Goal: Transaction & Acquisition: Purchase product/service

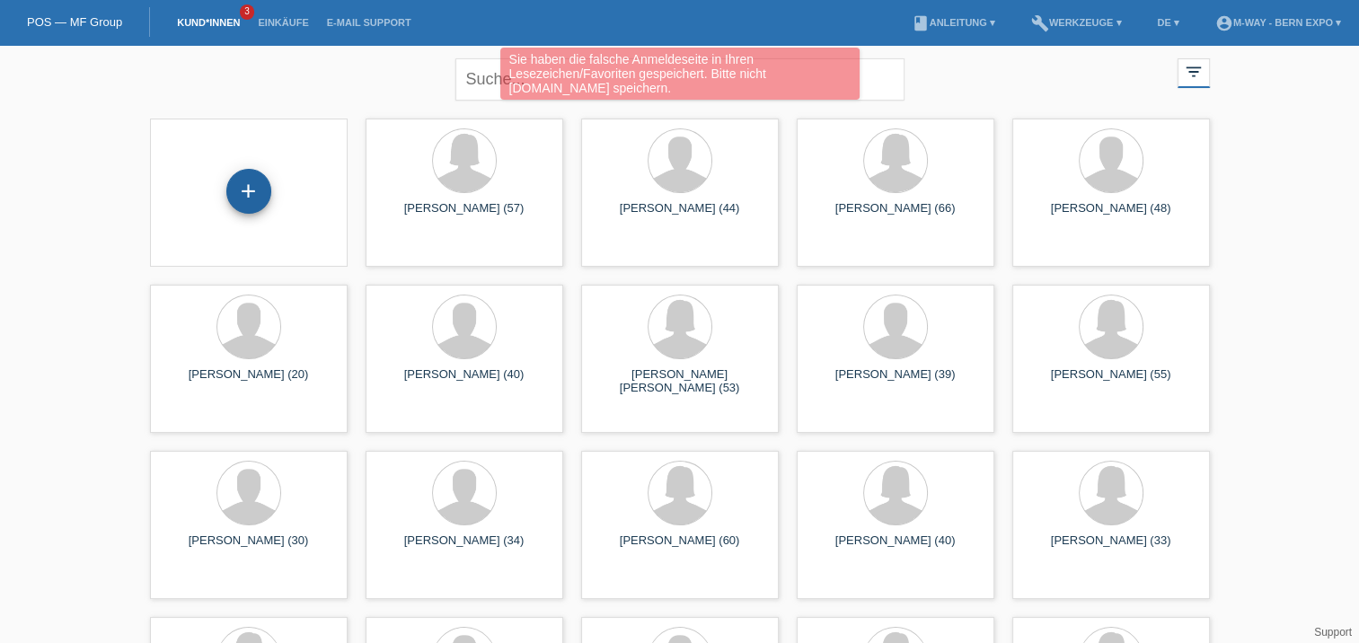
click at [239, 186] on div "+" at bounding box center [248, 191] width 45 height 45
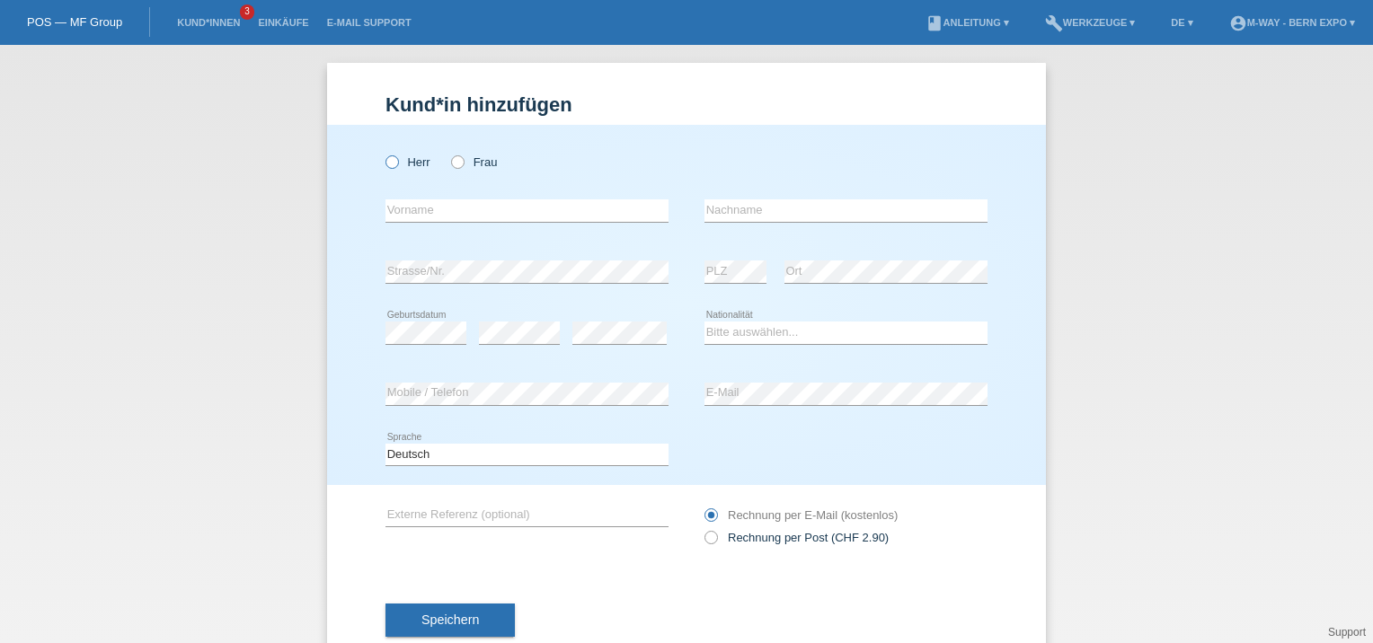
click at [383, 153] on icon at bounding box center [383, 153] width 0 height 0
click at [386, 159] on input "Herr" at bounding box center [391, 161] width 12 height 12
radio input "true"
click at [448, 153] on icon at bounding box center [448, 153] width 0 height 0
click at [455, 163] on input "Frau" at bounding box center [457, 161] width 12 height 12
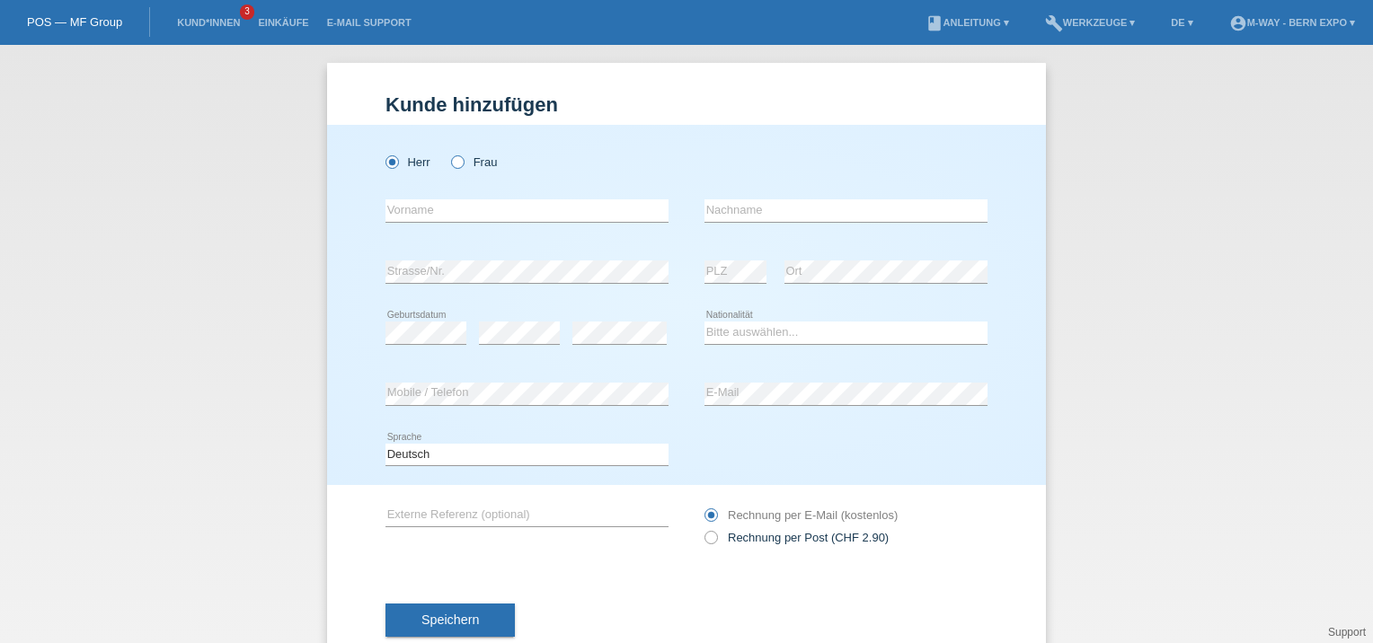
radio input "true"
click at [455, 206] on input "text" at bounding box center [526, 210] width 283 height 22
type input "Seraina"
type input "[PERSON_NAME] [PERSON_NAME]"
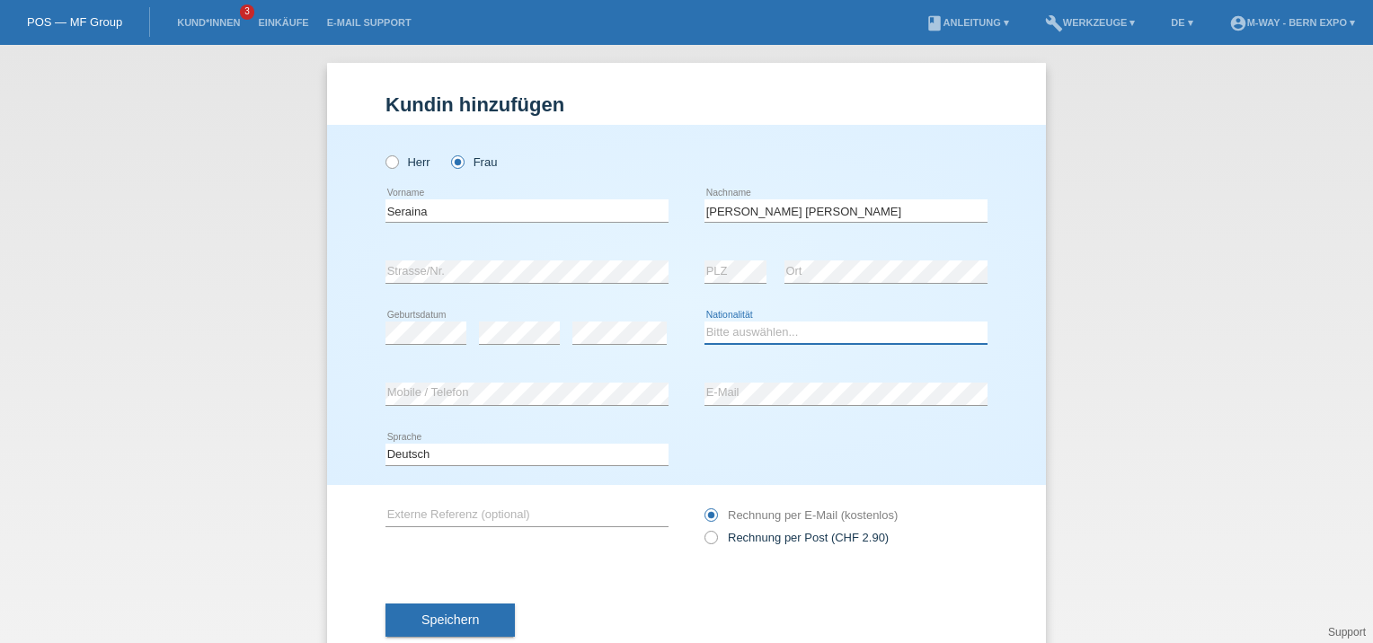
click at [776, 331] on select "Bitte auswählen... Schweiz Deutschland Liechtenstein Österreich ------------ Af…" at bounding box center [845, 333] width 283 height 22
select select "CH"
click at [704, 322] on select "Bitte auswählen... Schweiz Deutschland Liechtenstein Österreich ------------ Af…" at bounding box center [845, 333] width 283 height 22
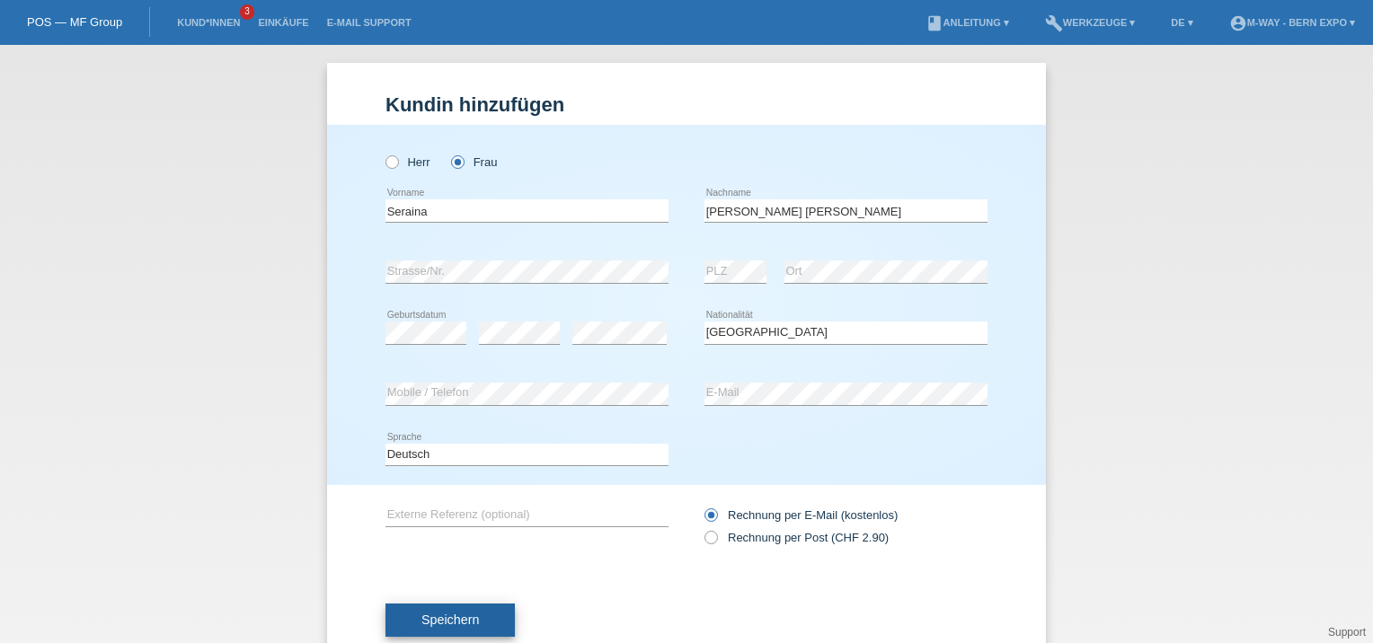
click at [473, 619] on button "Speichern" at bounding box center [449, 621] width 129 height 34
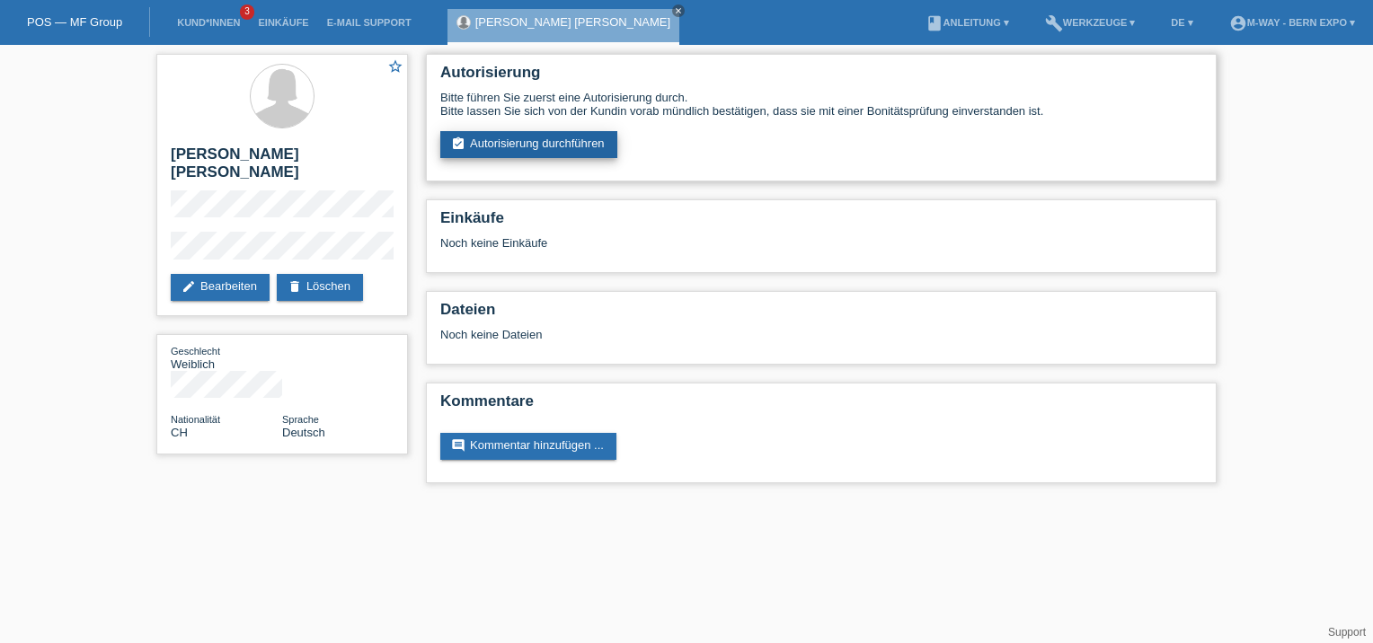
click at [591, 153] on link "assignment_turned_in Autorisierung durchführen" at bounding box center [528, 144] width 177 height 27
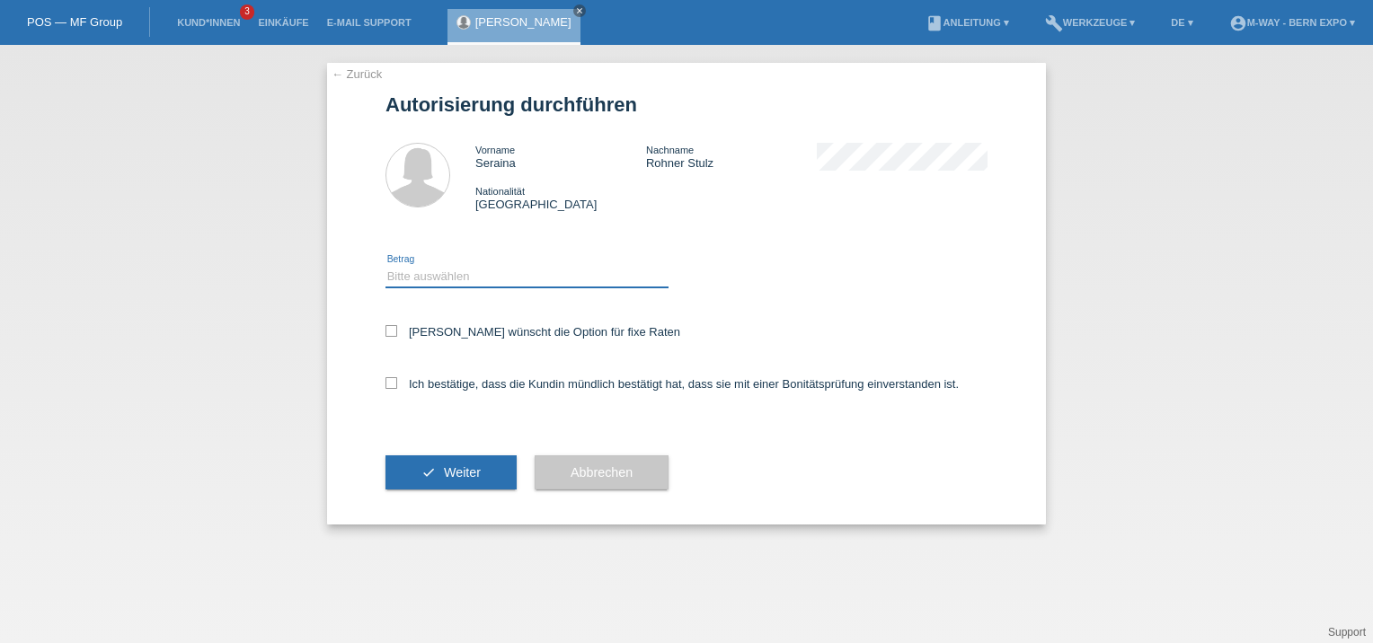
click at [471, 283] on select "Bitte auswählen CHF 1.00 - CHF 499.00 CHF 500.00 - CHF 1'999.00 CHF 2'000.00 - …" at bounding box center [526, 277] width 283 height 22
select select "2"
click at [385, 266] on select "Bitte auswählen CHF 1.00 - CHF 499.00 CHF 500.00 - CHF 1'999.00 CHF 2'000.00 - …" at bounding box center [526, 277] width 283 height 22
click at [395, 386] on icon at bounding box center [391, 383] width 12 height 12
click at [395, 386] on input "Ich bestätige, dass die Kundin mündlich bestätigt hat, dass sie mit einer Bonit…" at bounding box center [391, 383] width 12 height 12
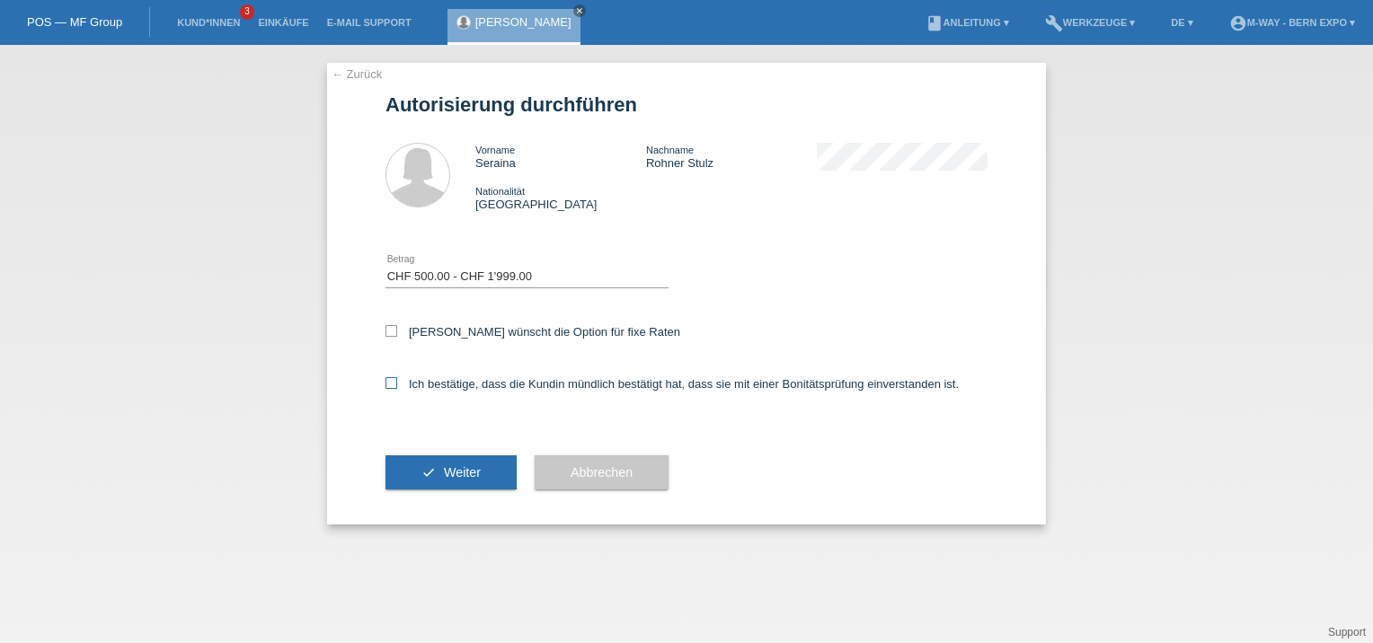
checkbox input "true"
click at [450, 471] on span "Weiter" at bounding box center [462, 472] width 37 height 14
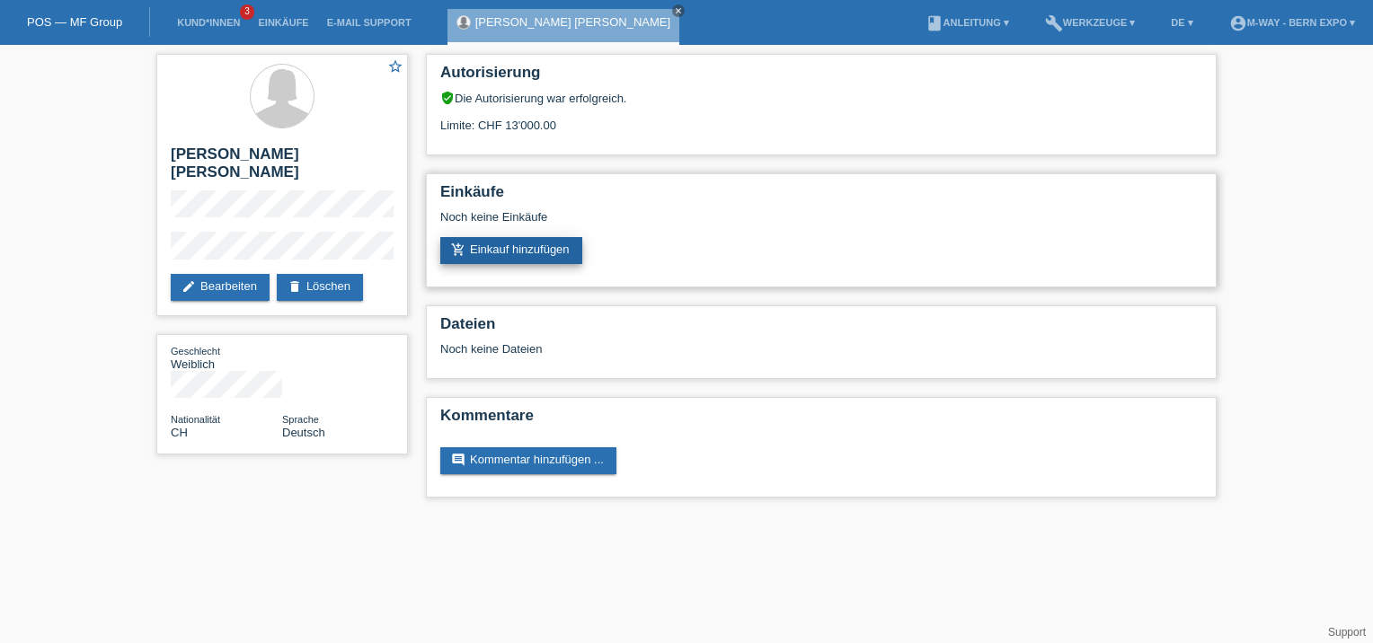
click at [492, 254] on link "add_shopping_cart Einkauf hinzufügen" at bounding box center [511, 250] width 142 height 27
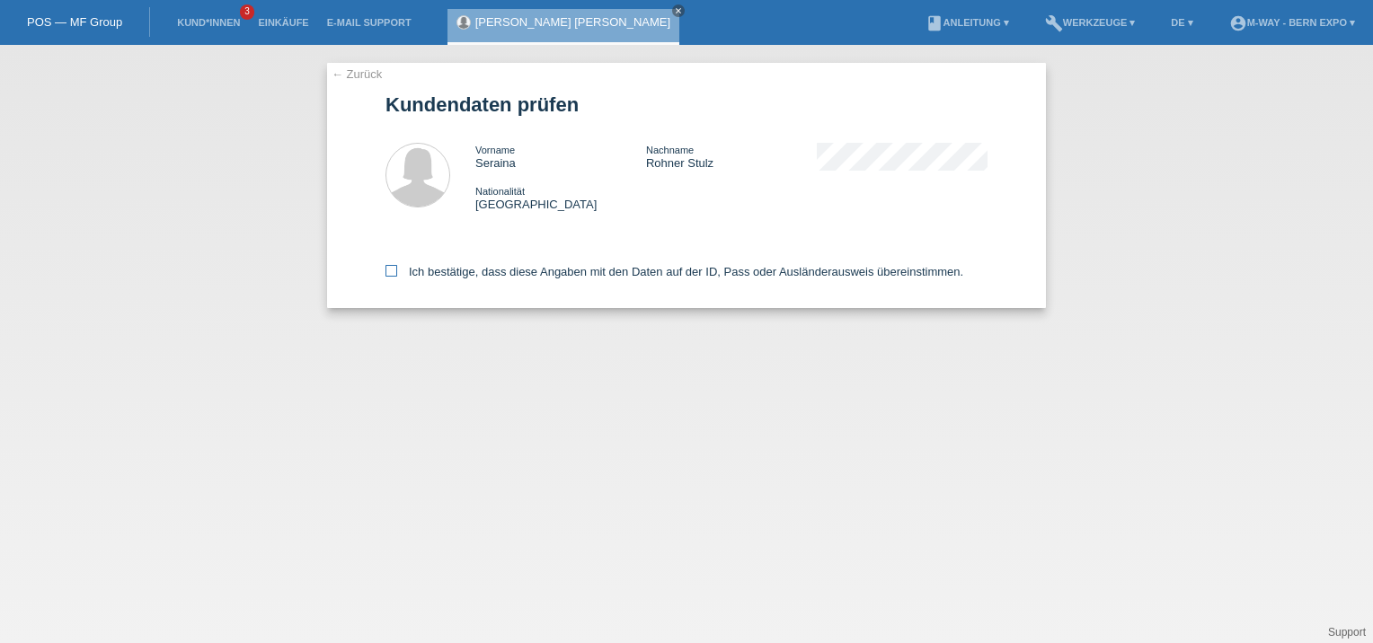
click at [389, 269] on icon at bounding box center [391, 271] width 12 height 12
click at [389, 269] on input "Ich bestätige, dass diese Angaben mit den Daten auf der ID, Pass oder Ausländer…" at bounding box center [391, 271] width 12 height 12
checkbox input "true"
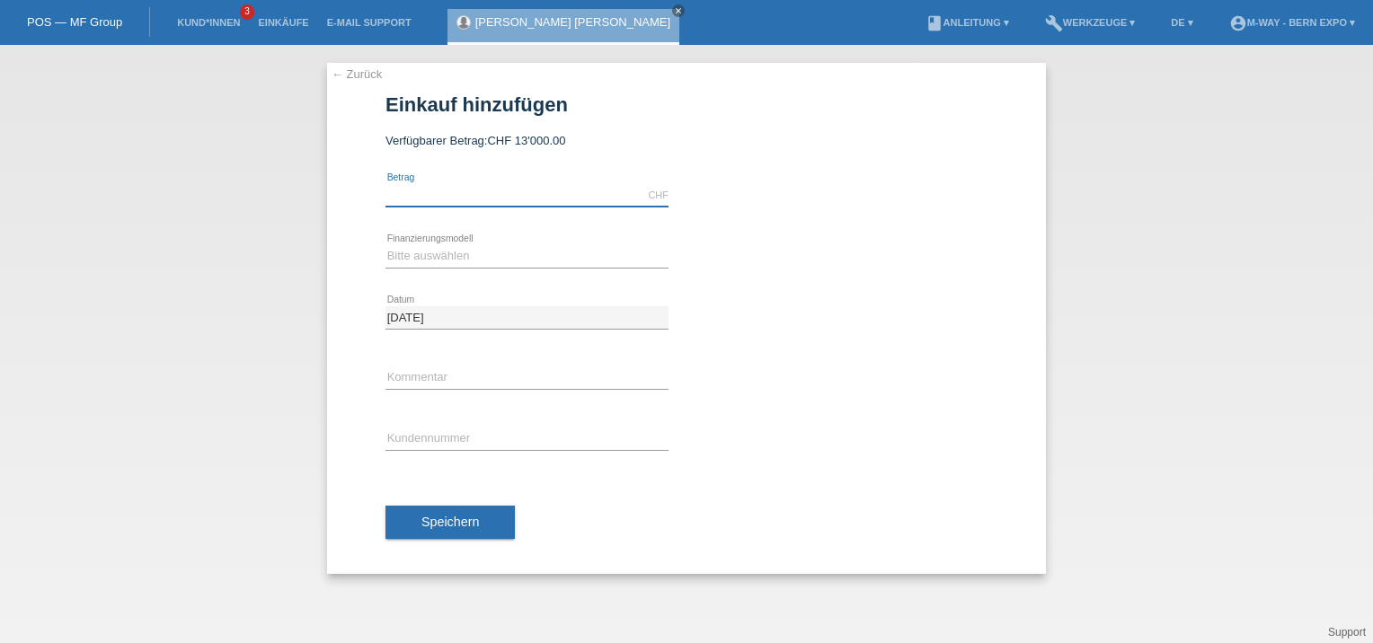
click at [561, 194] on input "text" at bounding box center [526, 195] width 283 height 22
type input "1538.90"
click at [526, 260] on select "Bitte auswählen Fixe Raten Kauf auf Rechnung mit Teilzahlungsoption" at bounding box center [526, 256] width 283 height 22
select select "77"
click at [385, 245] on select "Bitte auswählen Fixe Raten Kauf auf Rechnung mit Teilzahlungsoption" at bounding box center [526, 256] width 283 height 22
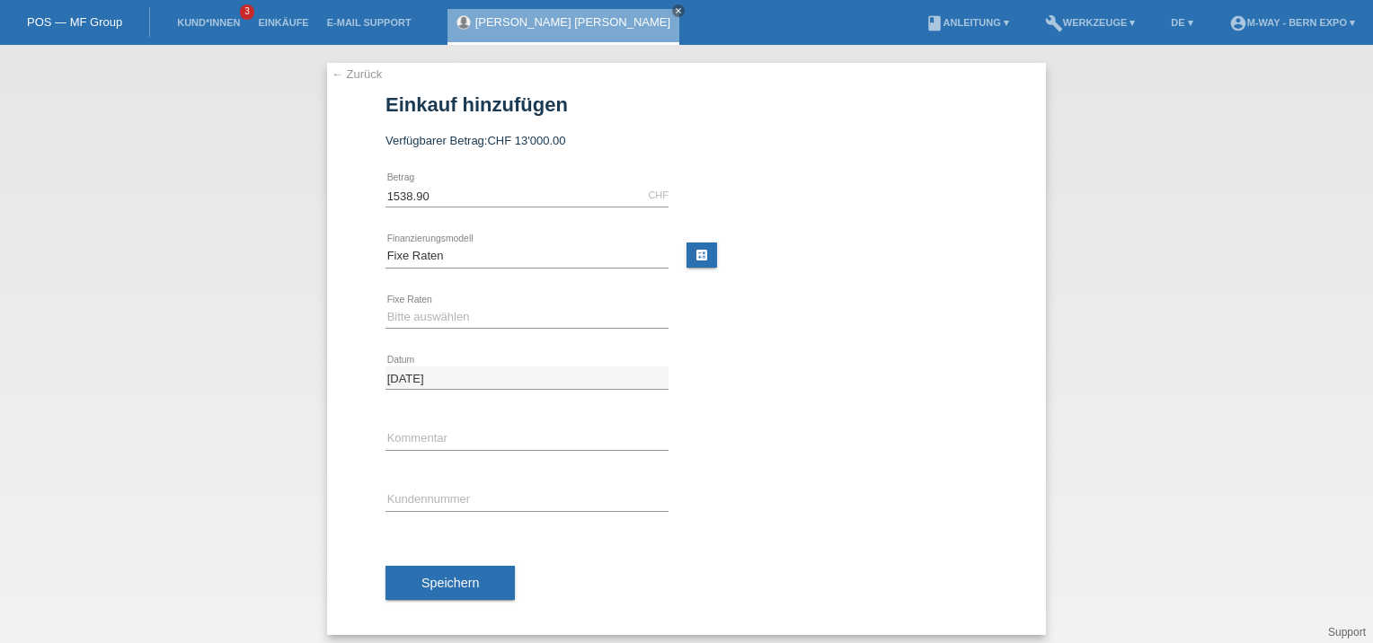
click at [482, 330] on div "Bitte auswählen 4 Raten 5 Raten 6 Raten 7 Raten 8 Raten 9 Raten 10 Raten 11 Rat…" at bounding box center [526, 317] width 283 height 61
click at [482, 322] on select "Bitte auswählen 4 Raten 5 Raten 6 Raten 7 Raten 8 Raten 9 Raten 10 Raten 11 Rat…" at bounding box center [526, 317] width 283 height 22
select select "172"
click at [385, 306] on select "Bitte auswählen 4 Raten 5 Raten 6 Raten 7 Raten 8 Raten 9 Raten 10 Raten 11 Rat…" at bounding box center [526, 317] width 283 height 22
click at [422, 494] on input "text" at bounding box center [526, 500] width 283 height 22
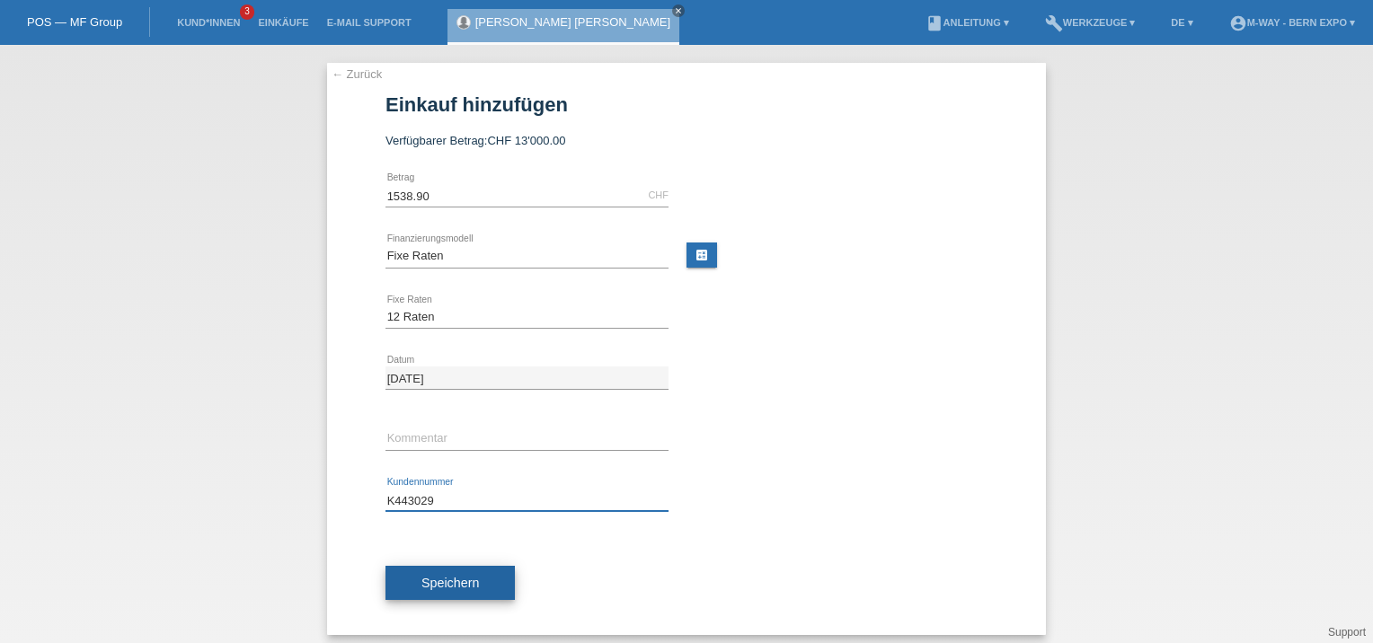
type input "K443029"
click at [438, 587] on span "Speichern" at bounding box center [449, 583] width 57 height 14
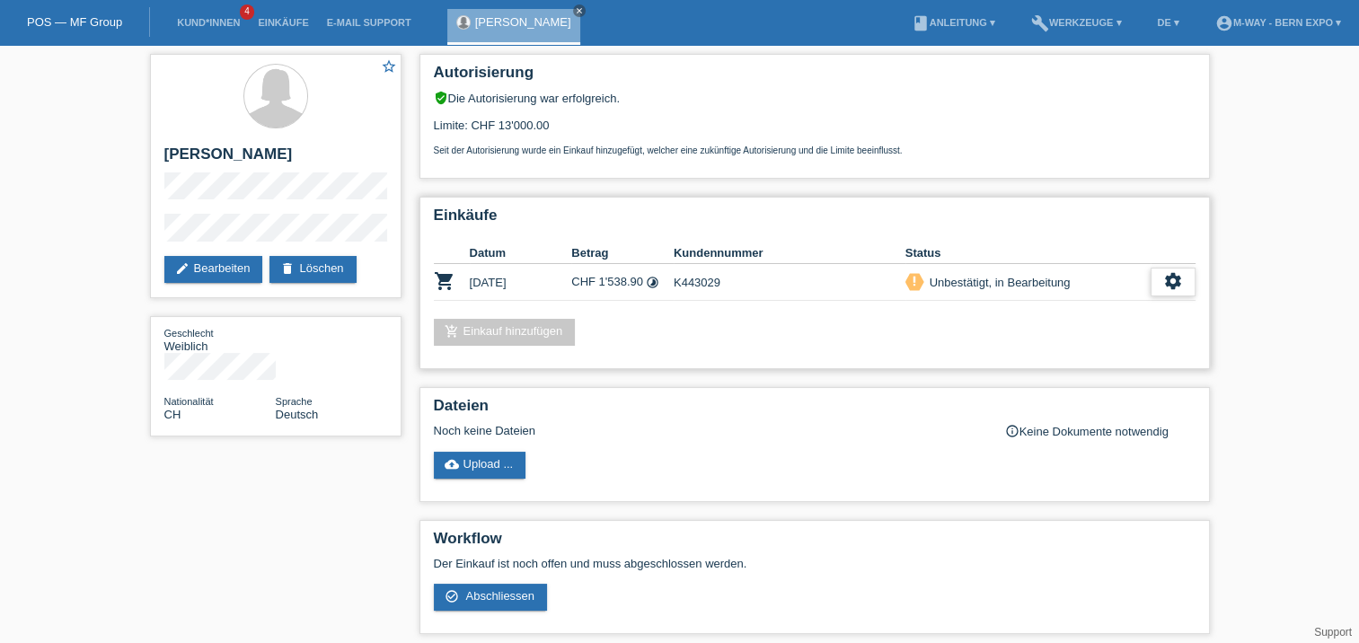
click at [1174, 277] on icon "settings" at bounding box center [1173, 281] width 20 height 20
click at [1091, 366] on div "check_circle_outline Abschliessen" at bounding box center [1131, 364] width 289 height 27
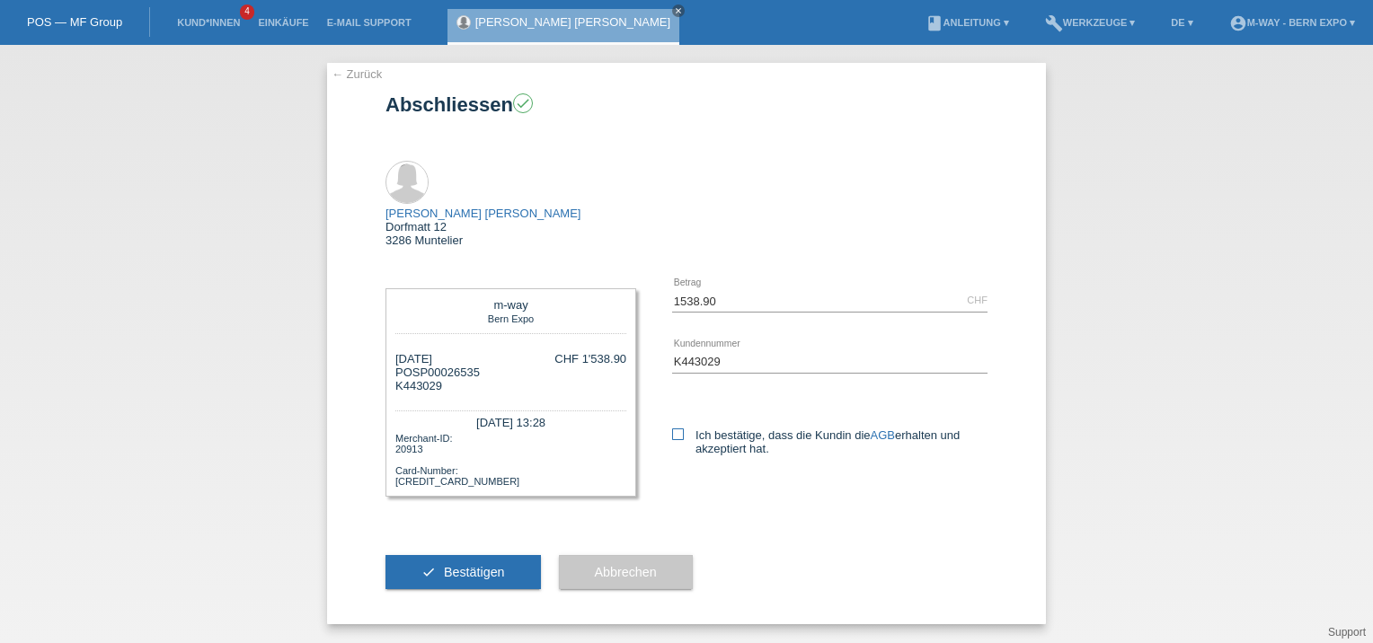
click at [679, 429] on icon at bounding box center [678, 435] width 12 height 12
click at [679, 429] on input "Ich bestätige, dass die Kundin die AGB erhalten und akzeptiert hat." at bounding box center [678, 435] width 12 height 12
checkbox input "true"
click at [494, 565] on span "Bestätigen" at bounding box center [474, 572] width 61 height 14
